Goal: Information Seeking & Learning: Check status

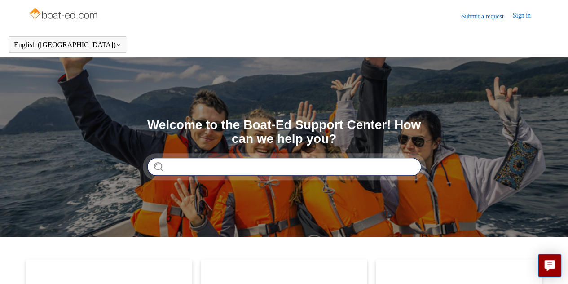
click at [187, 166] on input "Search" at bounding box center [284, 167] width 274 height 18
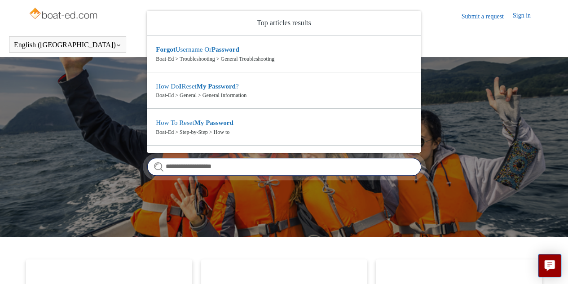
type input "**********"
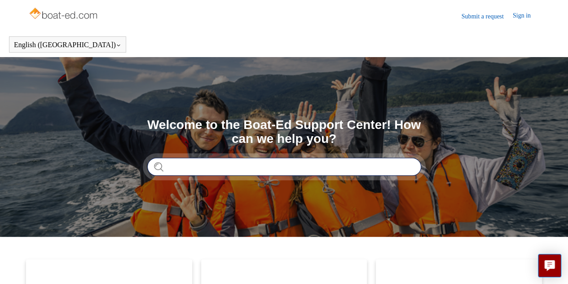
click at [199, 164] on input "Search" at bounding box center [284, 167] width 274 height 18
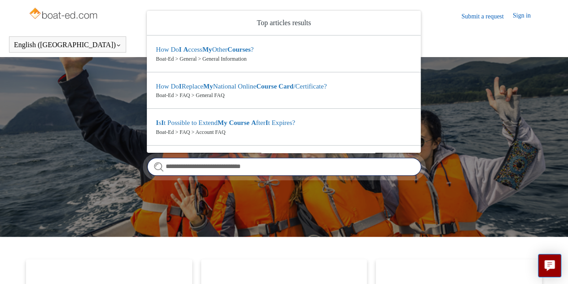
type input "**********"
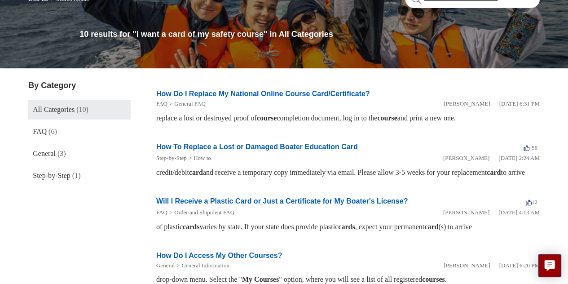
scroll to position [90, 0]
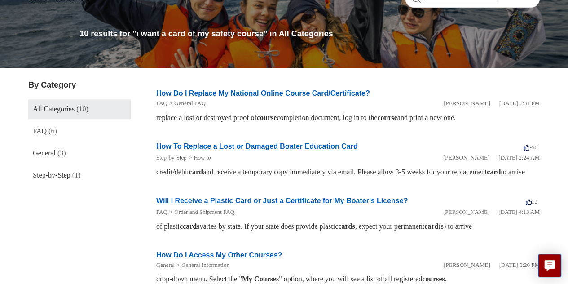
click at [269, 204] on link "Will I Receive a Plastic Card or Just a Certificate for My Boater's License?" at bounding box center [281, 201] width 251 height 8
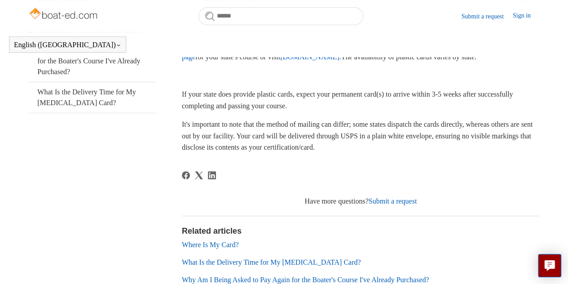
scroll to position [219, 0]
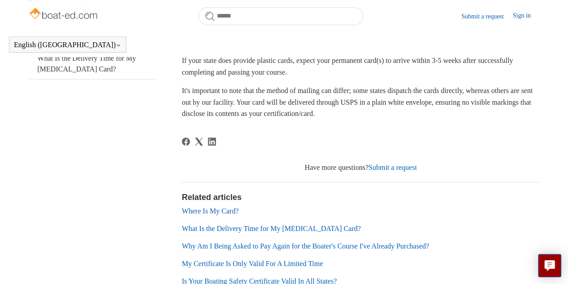
click at [223, 210] on link "Where Is My Card?" at bounding box center [210, 211] width 57 height 8
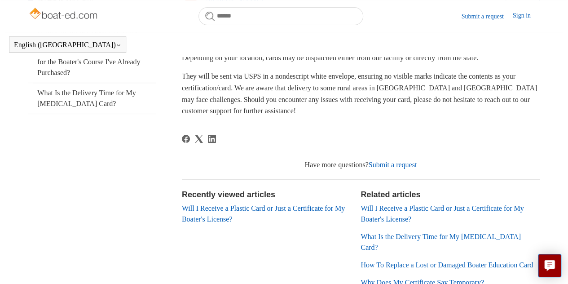
scroll to position [199, 0]
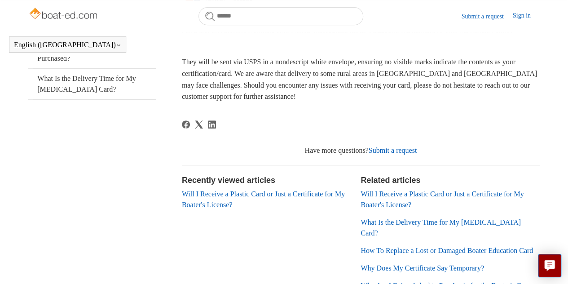
click at [263, 194] on link "Will I Receive a Plastic Card or Just a Certificate for My Boater's License?" at bounding box center [263, 199] width 163 height 18
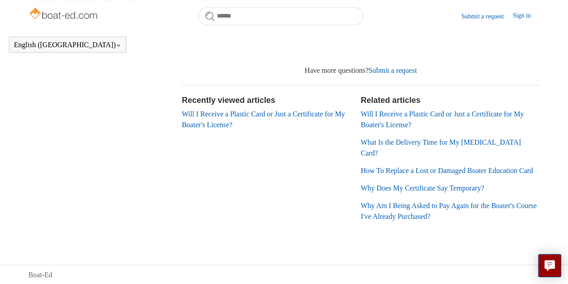
scroll to position [280, 0]
